Goal: Task Accomplishment & Management: Complete application form

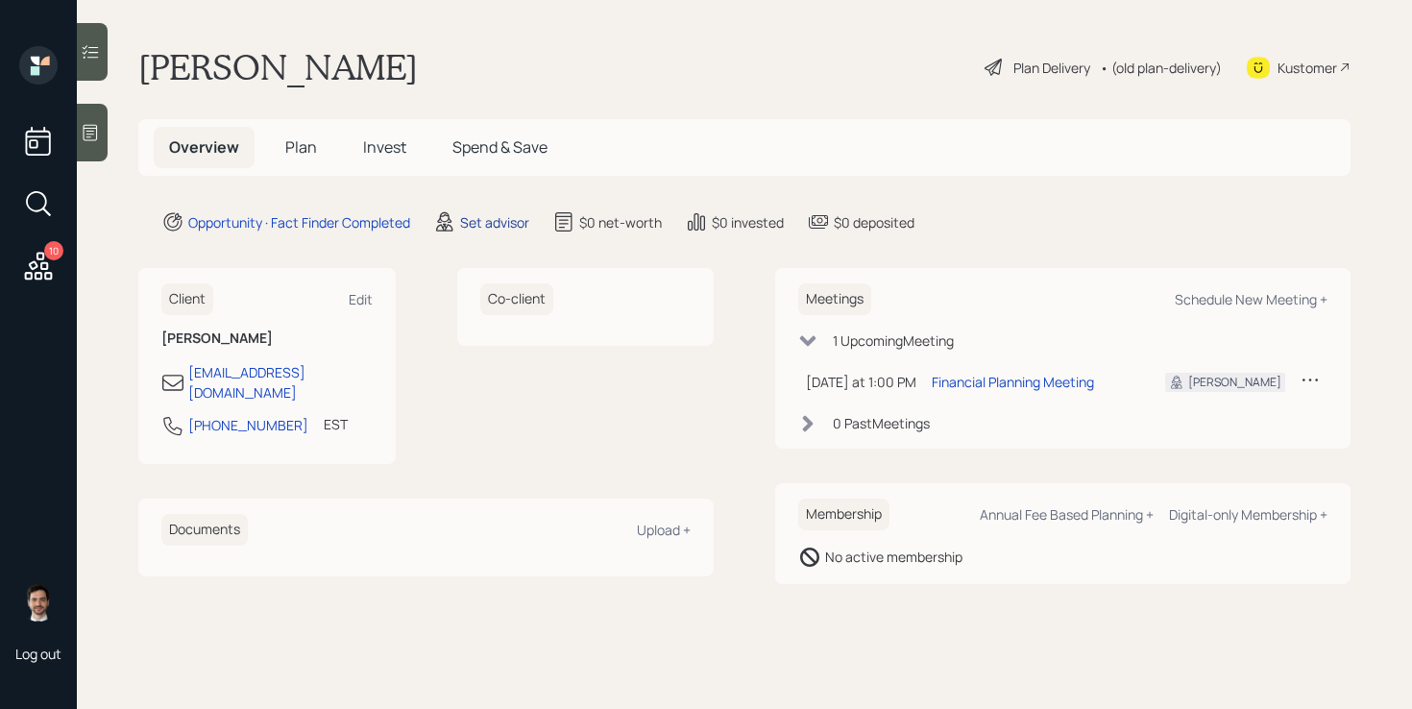
click at [493, 220] on div "Set advisor" at bounding box center [494, 222] width 69 height 20
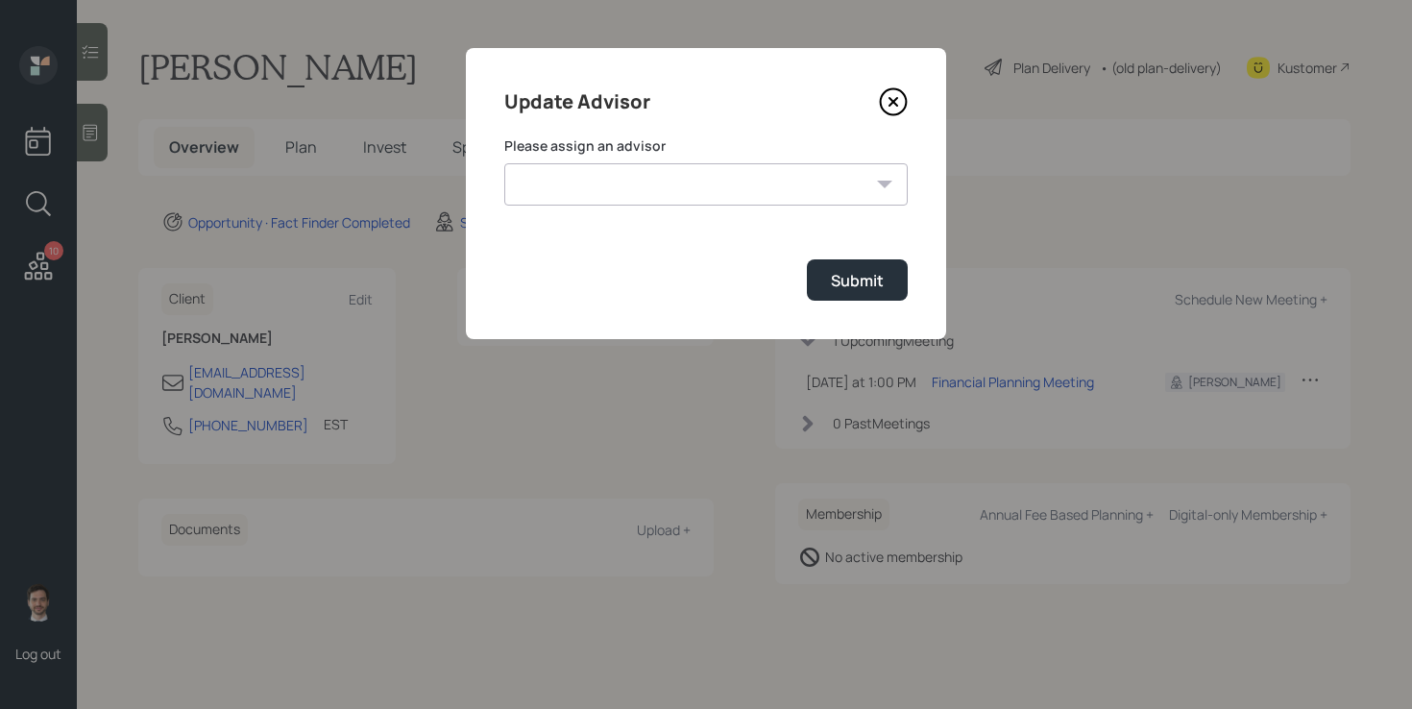
click at [727, 190] on select "[PERSON_NAME] [PERSON_NAME] [PERSON_NAME] [PERSON_NAME] End [PERSON_NAME] [PERS…" at bounding box center [705, 184] width 403 height 42
select select "ef6b64e1-8f62-4a74-b865-a7df4b35b836"
click at [504, 163] on select "[PERSON_NAME] [PERSON_NAME] [PERSON_NAME] [PERSON_NAME] End [PERSON_NAME] [PERS…" at bounding box center [705, 184] width 403 height 42
click at [864, 288] on div "Submit" at bounding box center [857, 280] width 53 height 21
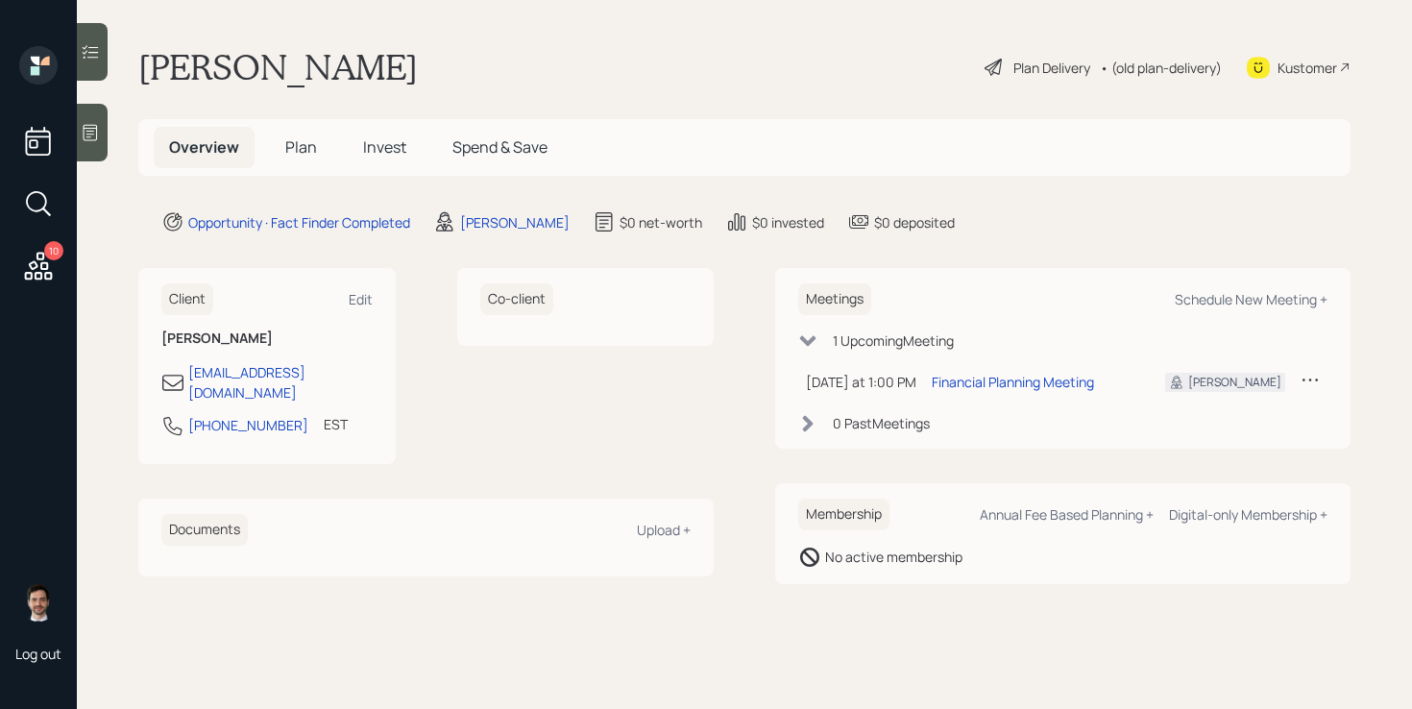
click at [313, 153] on span "Plan" at bounding box center [301, 146] width 32 height 21
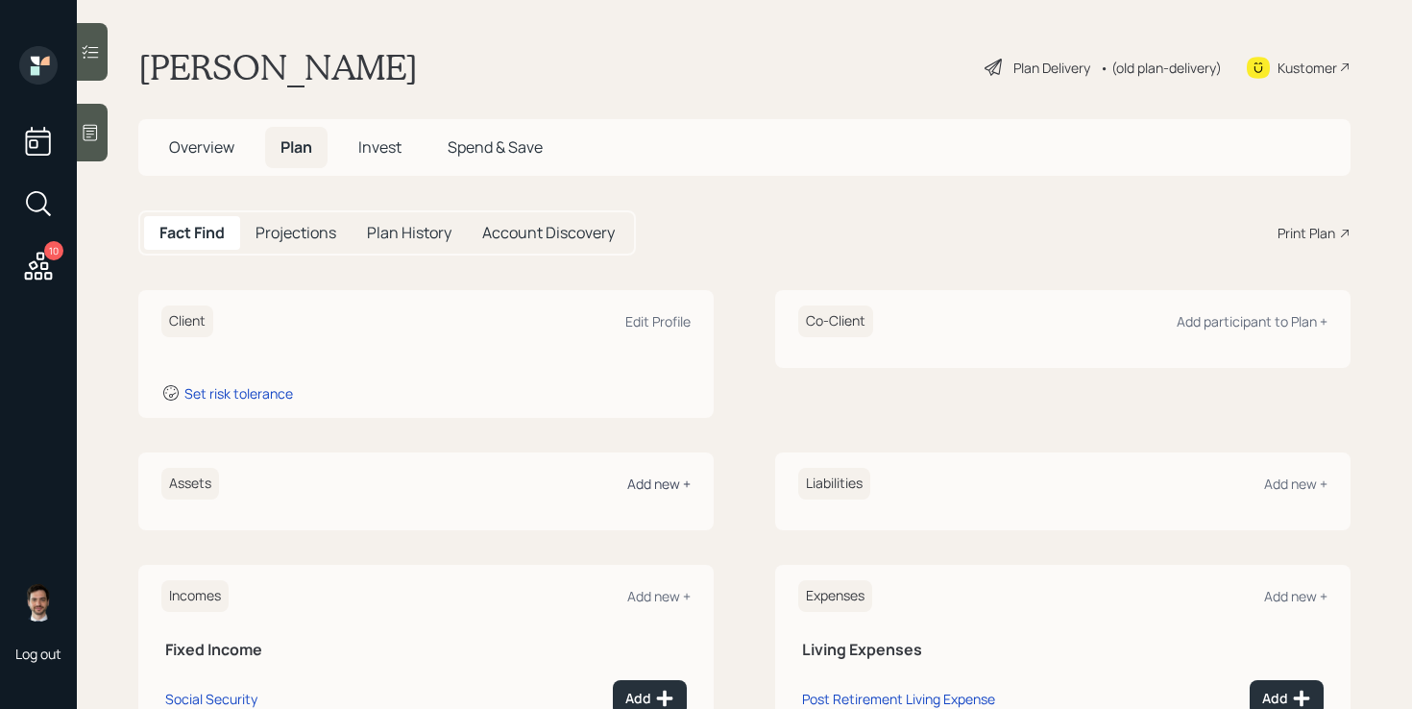
click at [666, 479] on div "Add new +" at bounding box center [658, 483] width 63 height 18
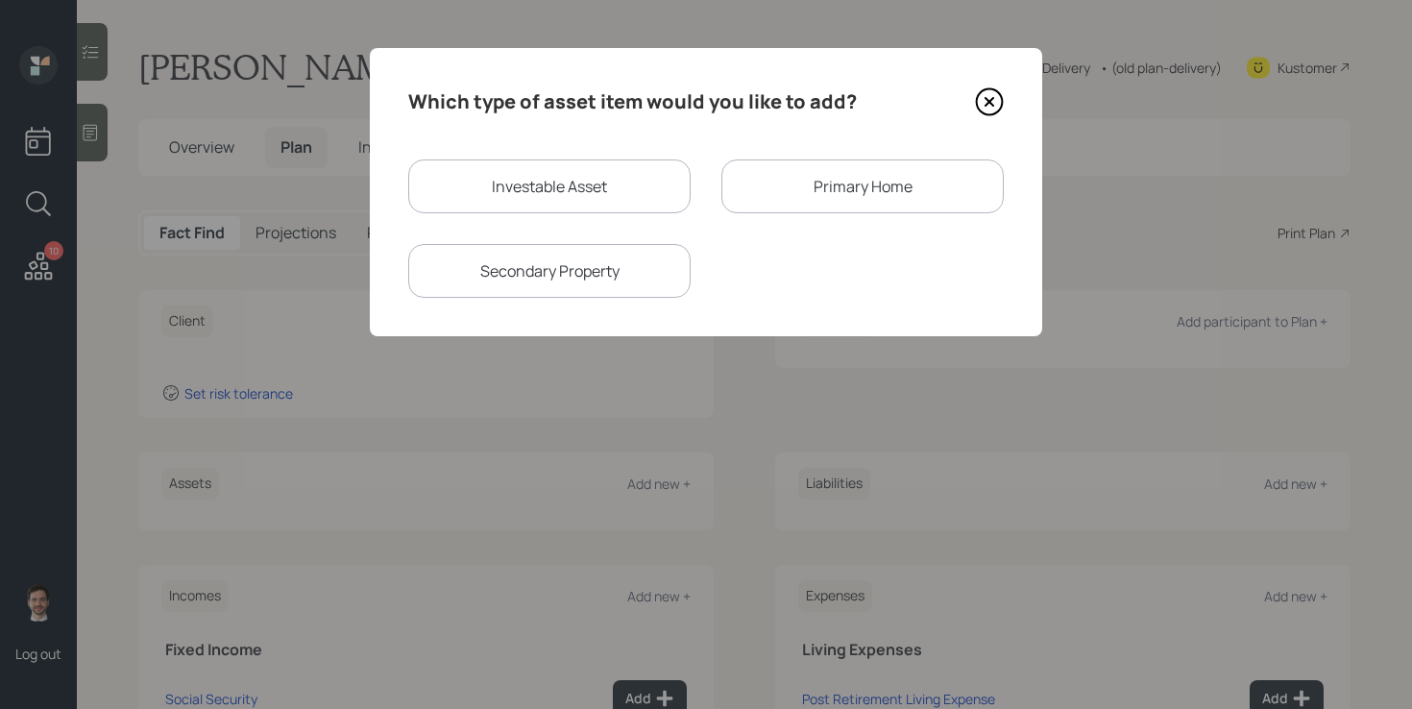
click at [585, 181] on div "Investable Asset" at bounding box center [549, 186] width 282 height 54
select select "taxable"
select select "balanced"
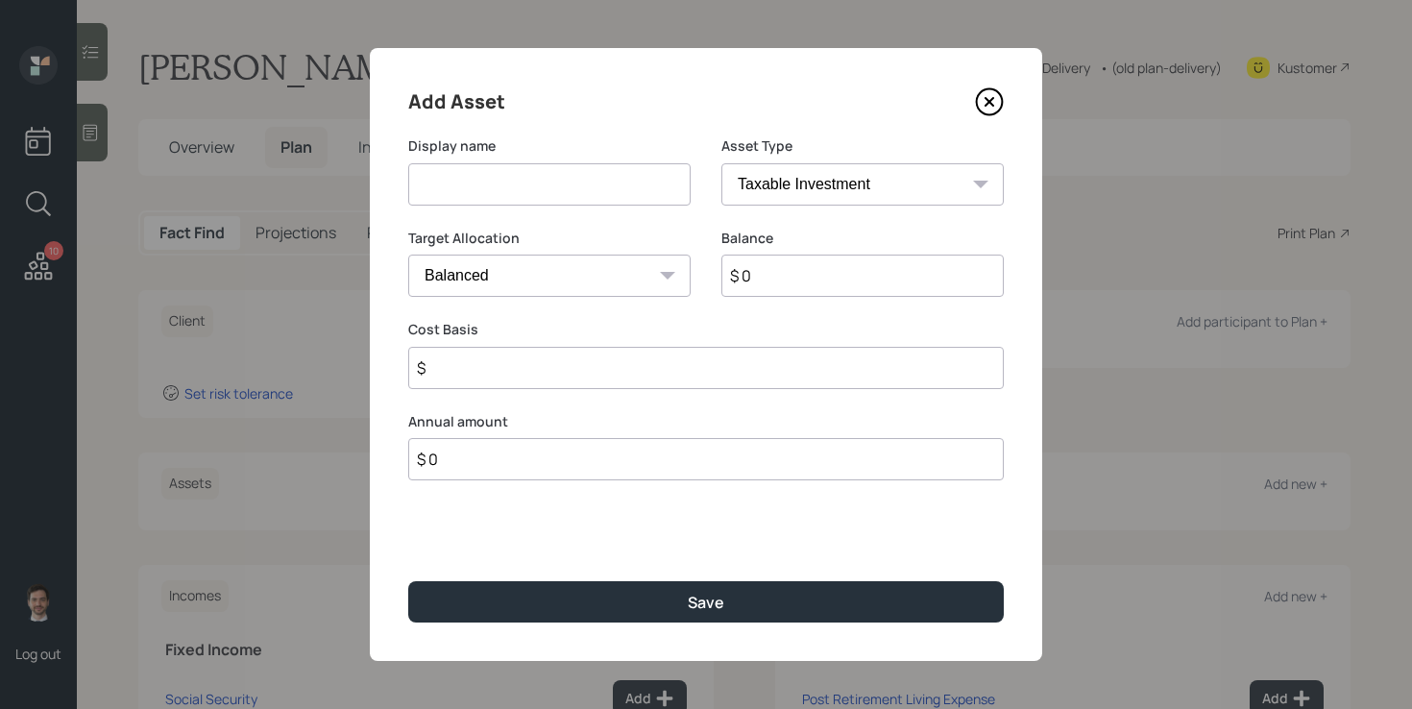
click at [555, 185] on input at bounding box center [549, 184] width 282 height 42
type input "Defined Contriburtion"
select select "company_sponsored"
type input "$ 100,000"
type input "0"
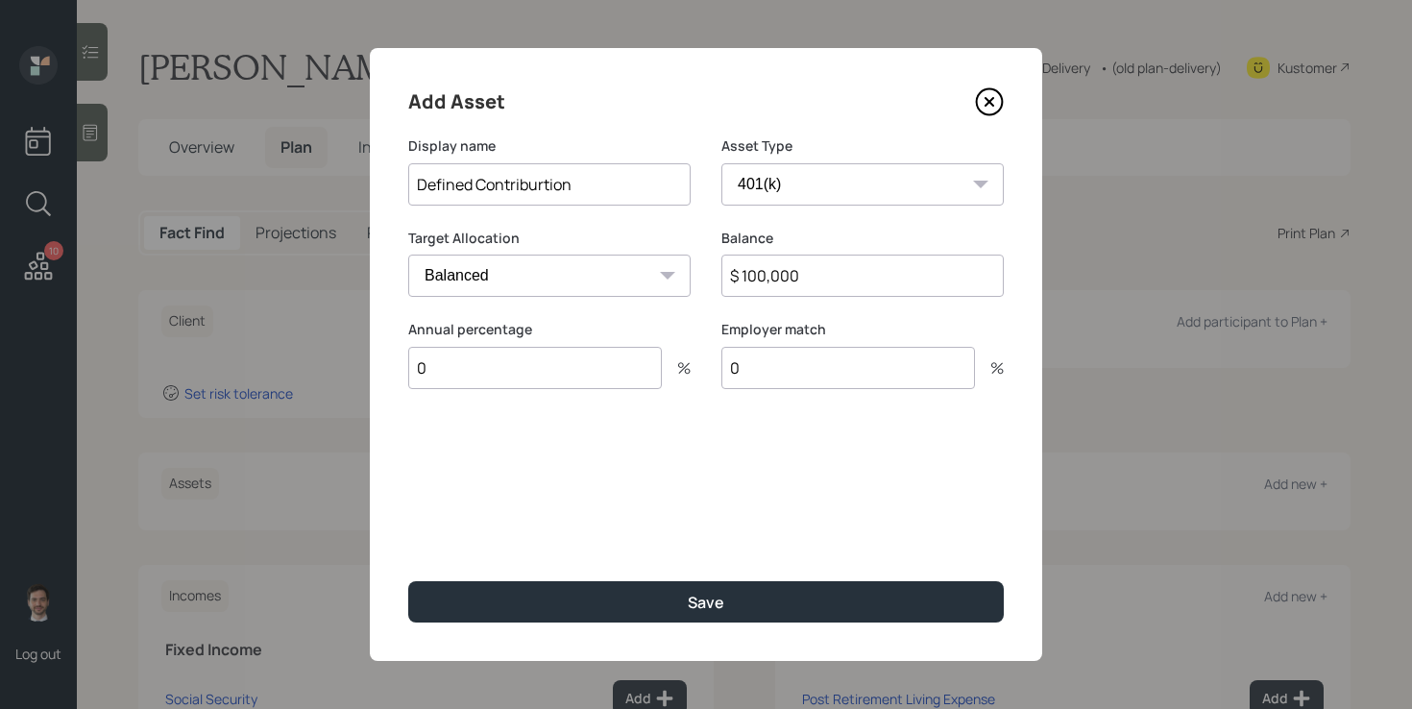
type input "0"
click at [408, 581] on button "Save" at bounding box center [705, 601] width 595 height 41
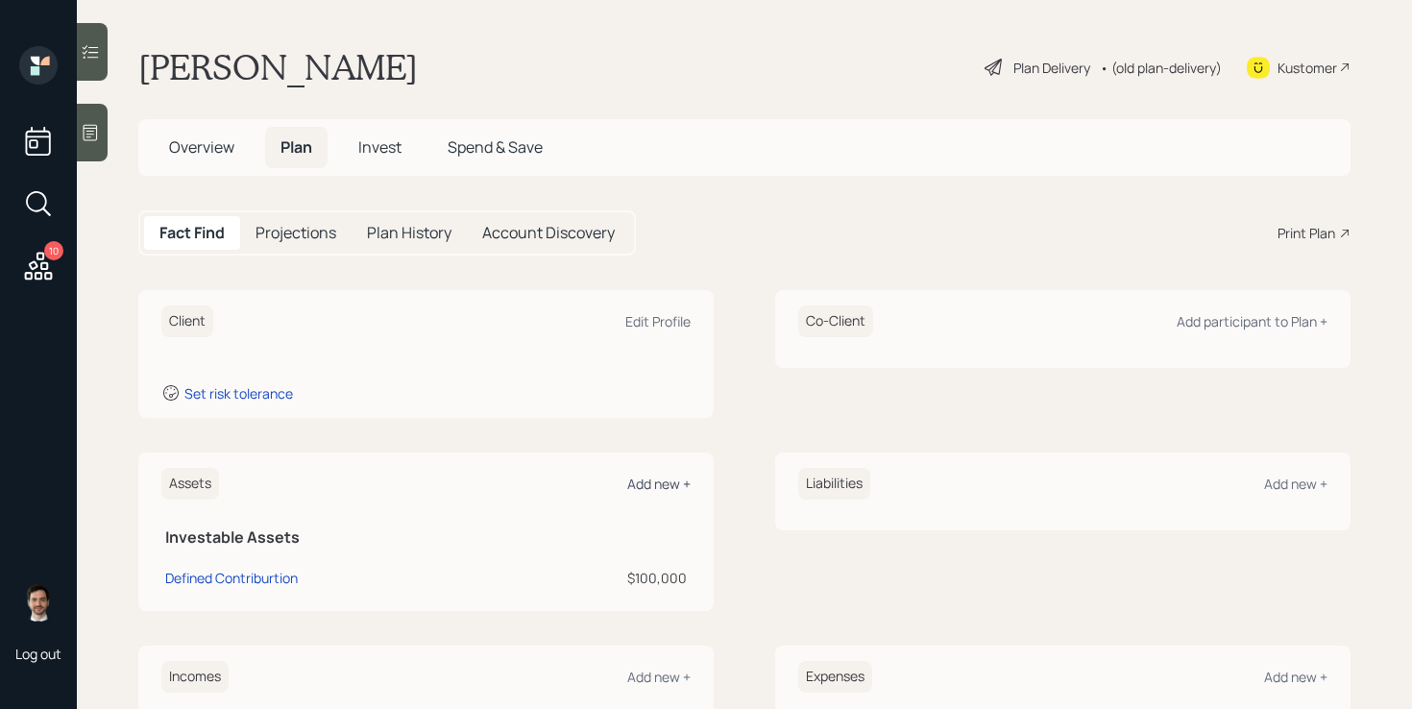
click at [672, 477] on div "Add new +" at bounding box center [658, 483] width 63 height 18
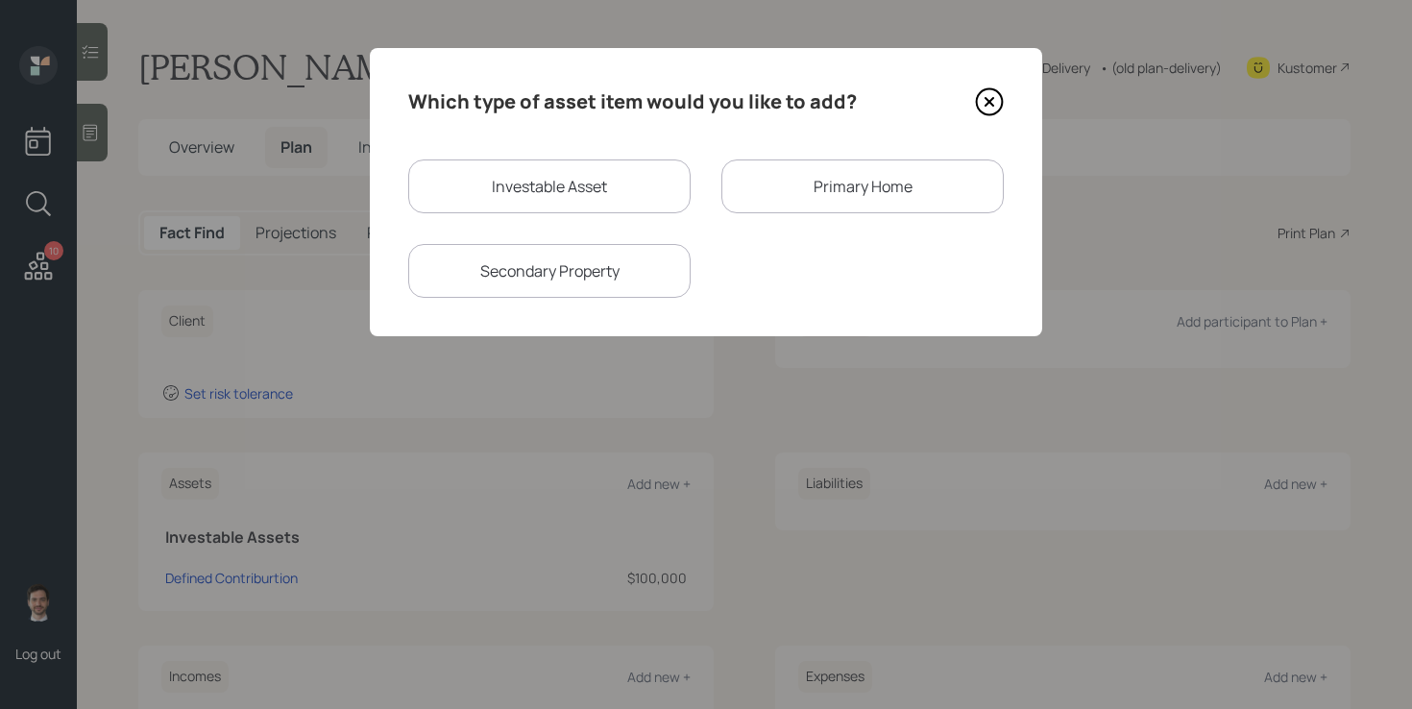
click at [530, 191] on div "Investable Asset" at bounding box center [549, 186] width 282 height 54
select select "taxable"
select select "balanced"
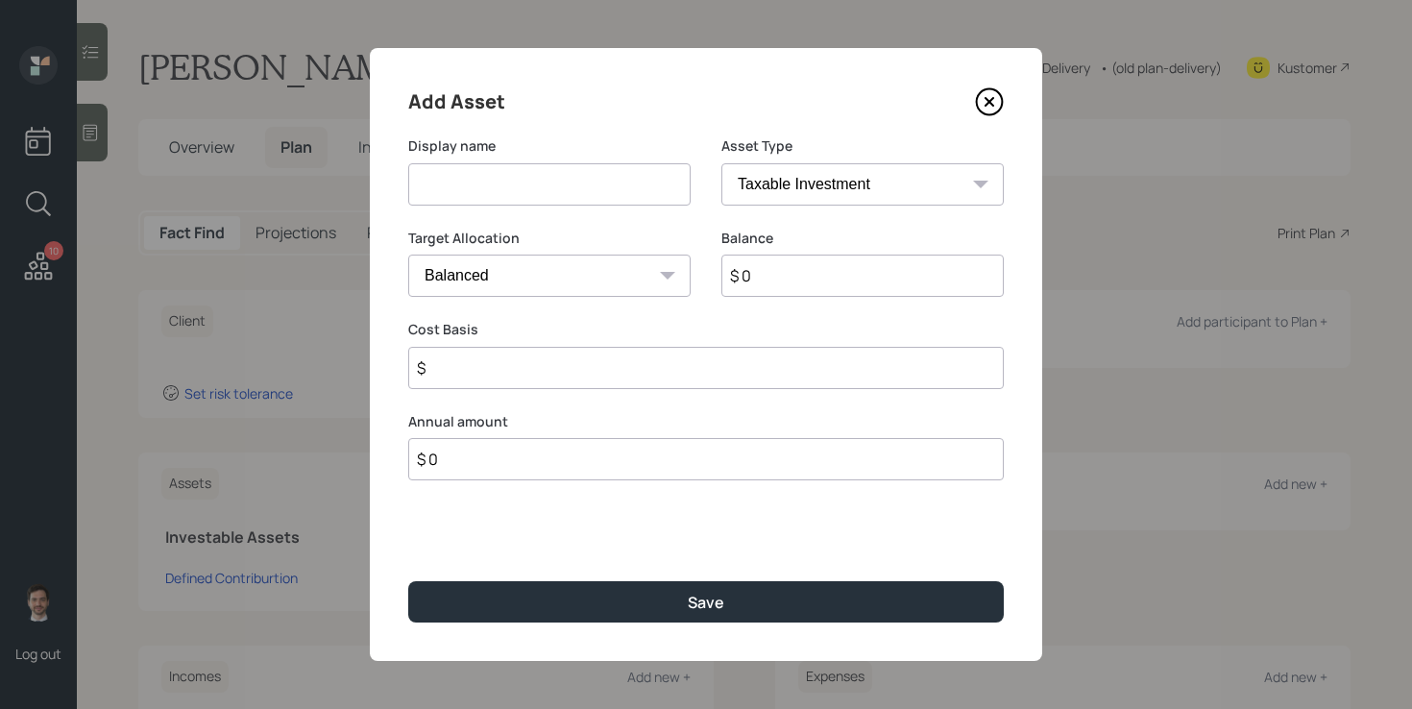
click at [547, 179] on input at bounding box center [549, 184] width 282 height 42
type input "Pension"
select select "ira"
type input "$"
type input "$ 60,000"
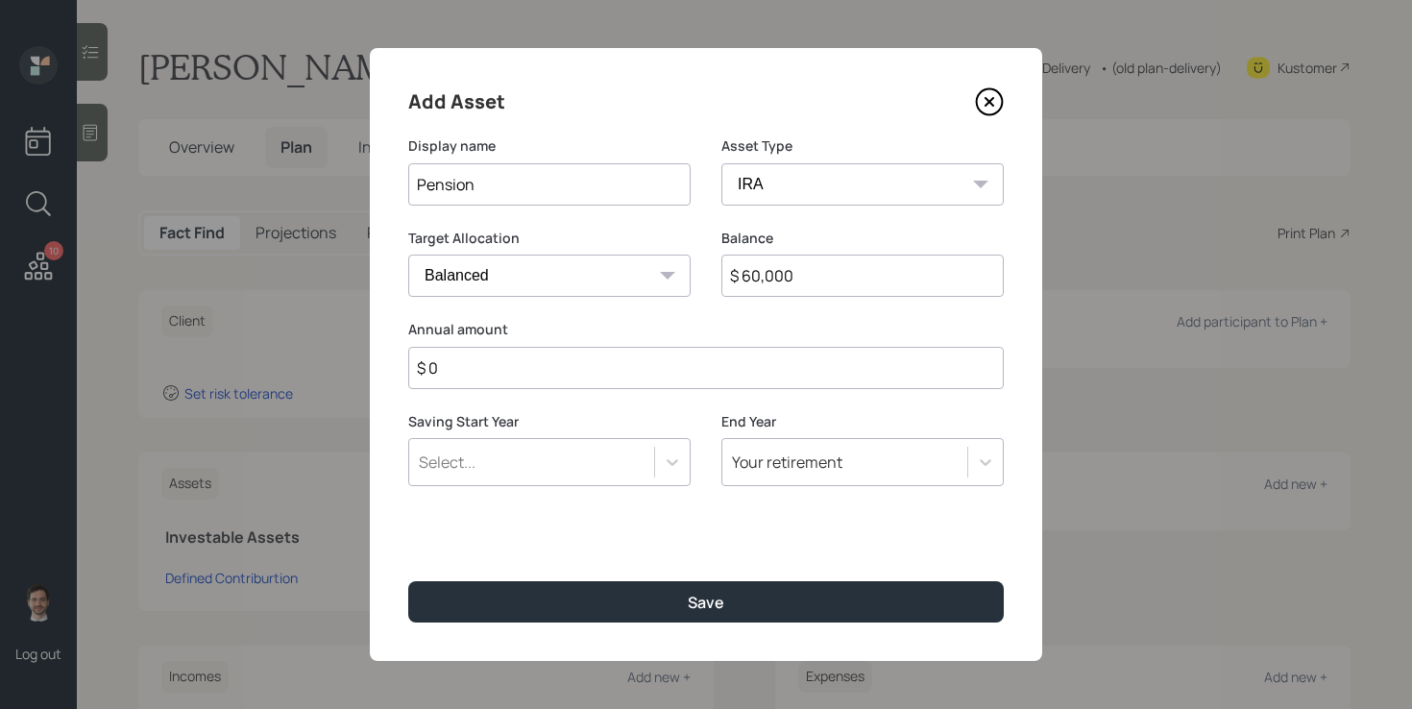
type input "$ 0"
click at [408, 581] on button "Save" at bounding box center [705, 601] width 595 height 41
